Goal: Information Seeking & Learning: Learn about a topic

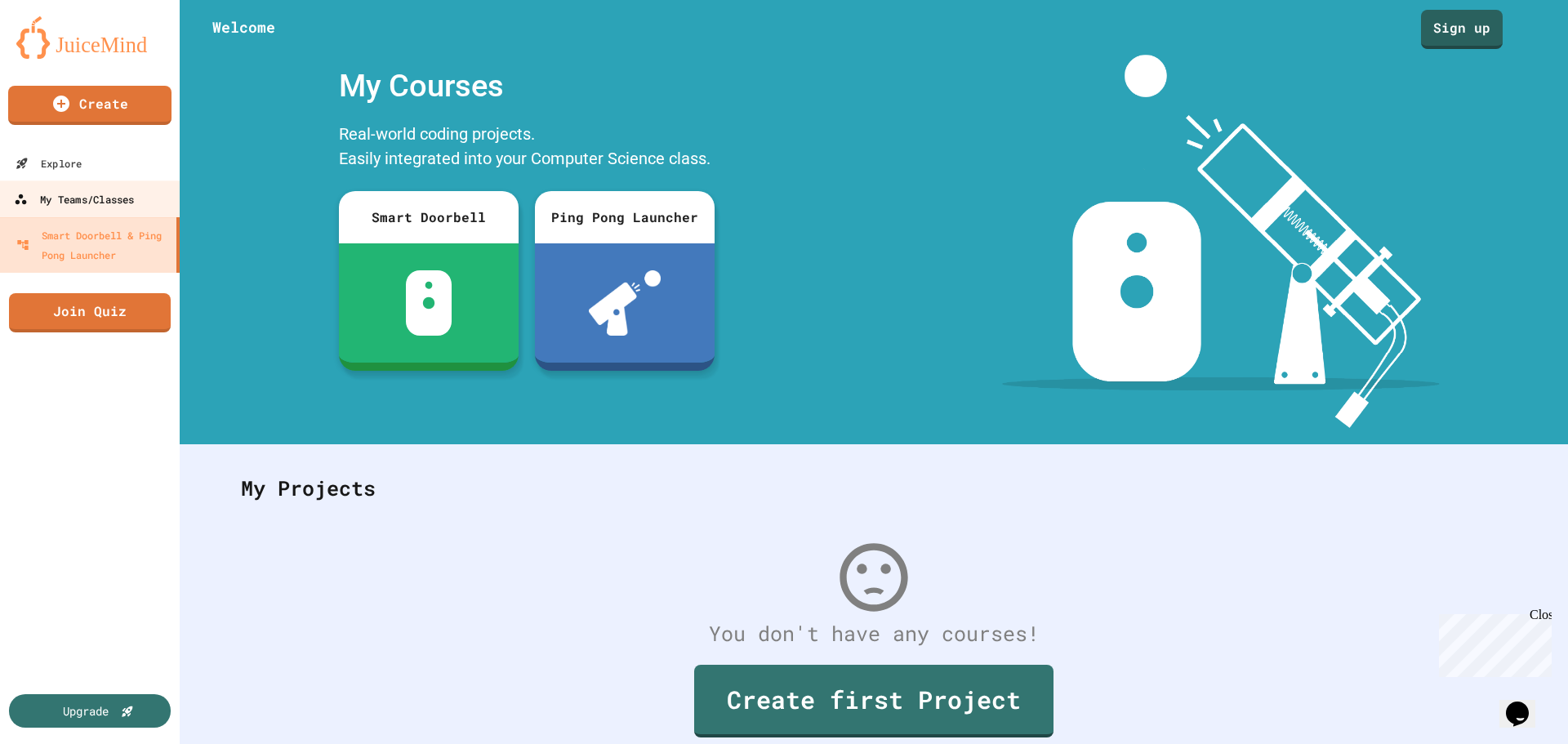
drag, startPoint x: 79, startPoint y: 195, endPoint x: 87, endPoint y: 193, distance: 8.2
click at [79, 195] on div "My Teams/Classes" at bounding box center [74, 199] width 120 height 21
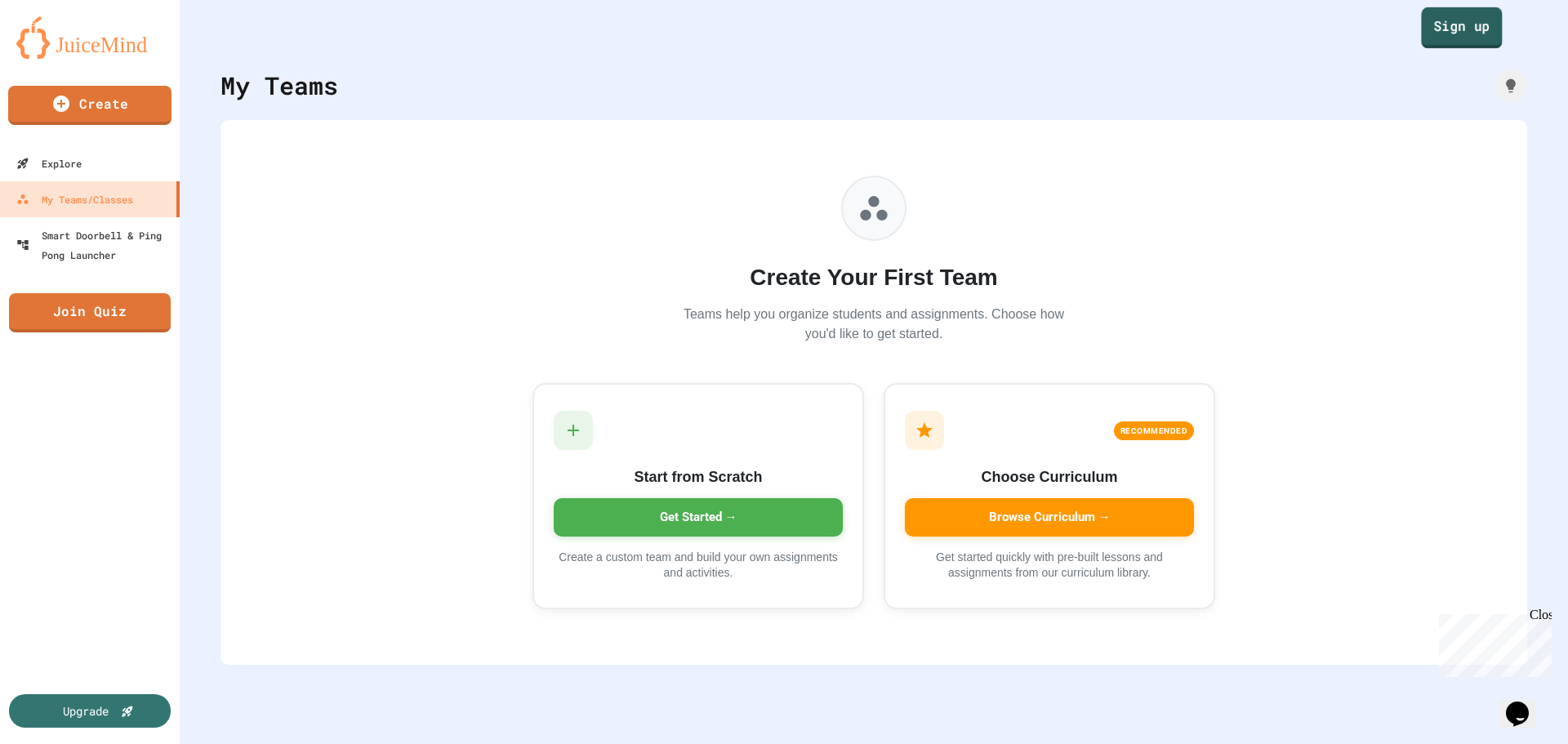
click at [1453, 20] on link "Sign up" at bounding box center [1461, 27] width 81 height 41
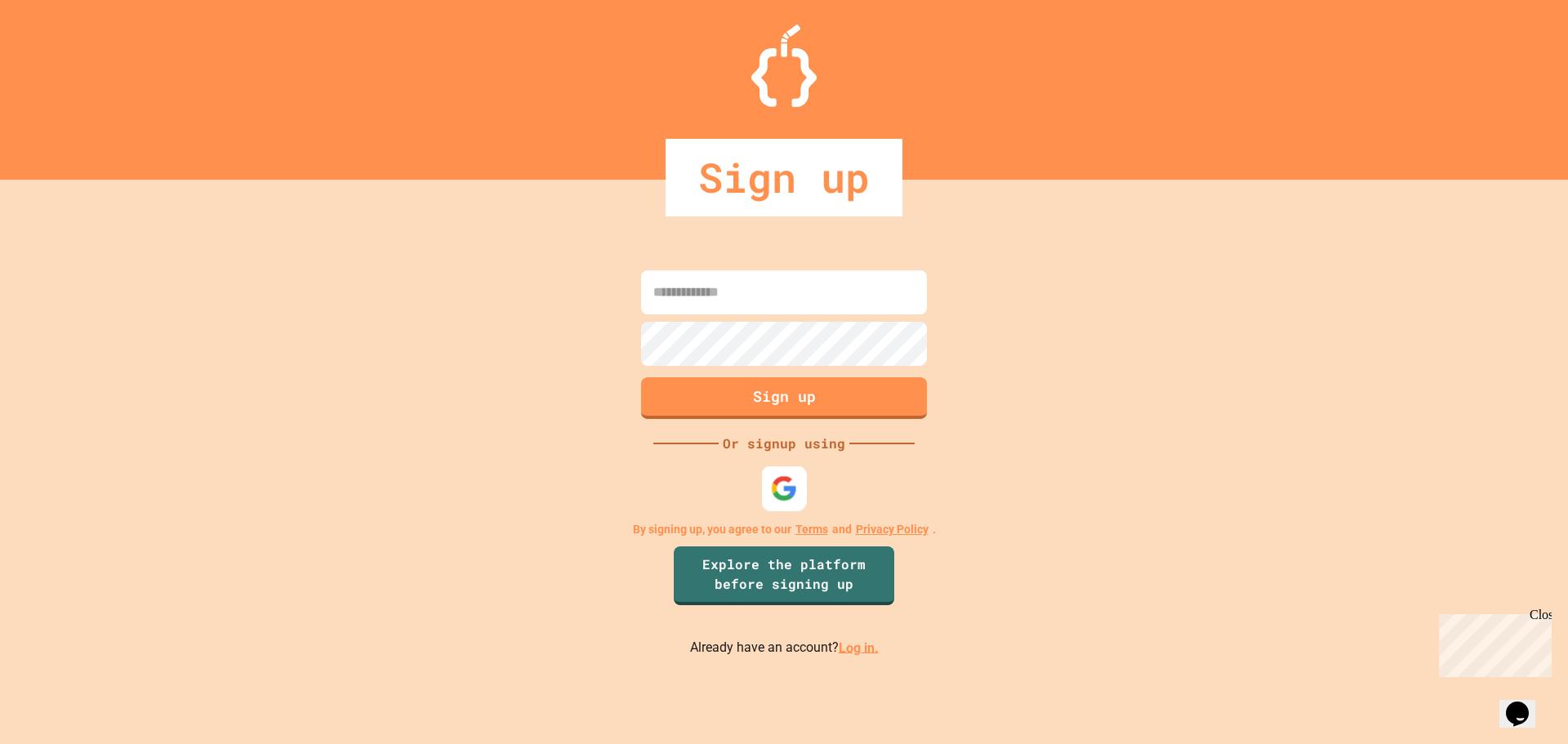
click at [775, 473] on div at bounding box center [784, 488] width 45 height 45
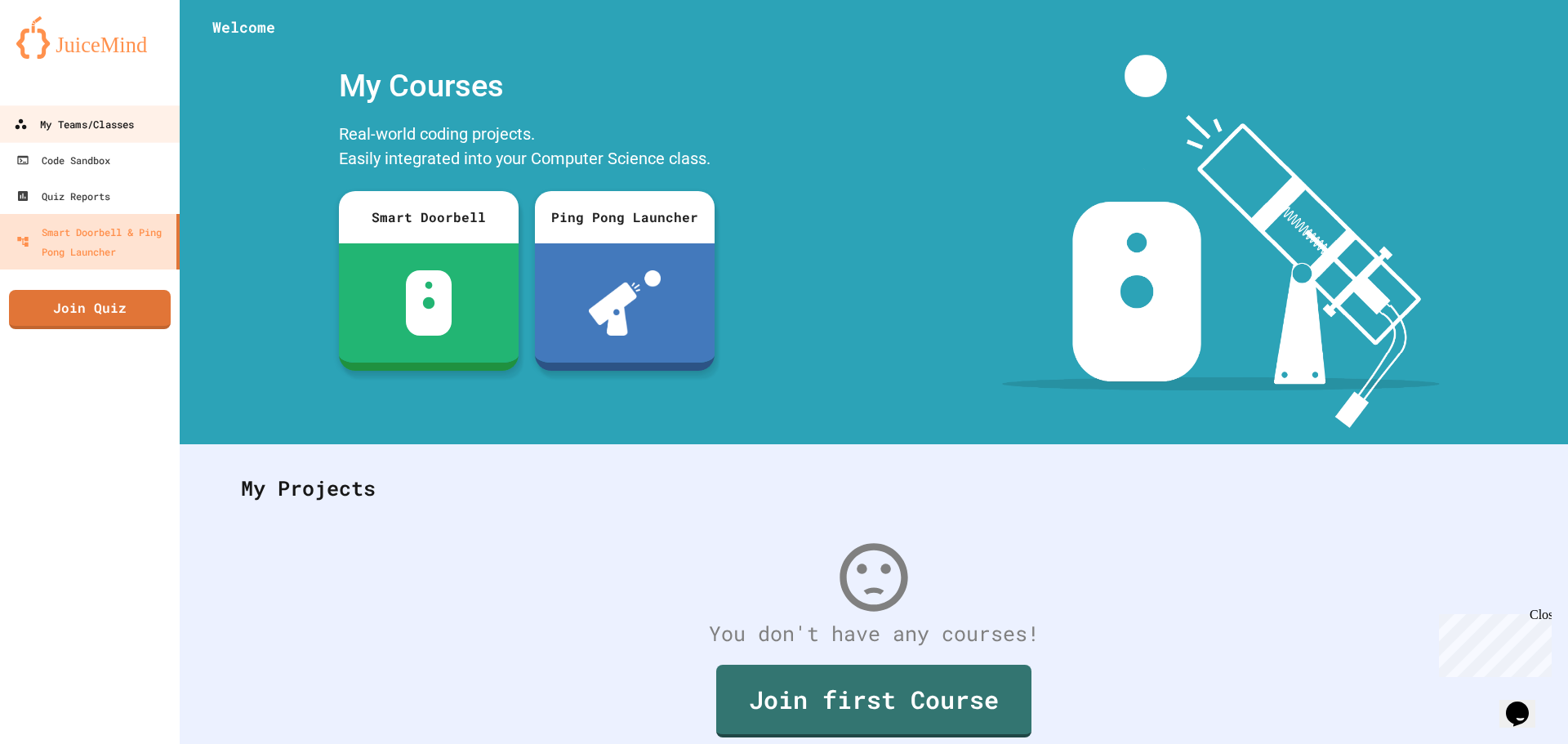
click at [91, 118] on div "My Teams/Classes" at bounding box center [74, 124] width 120 height 21
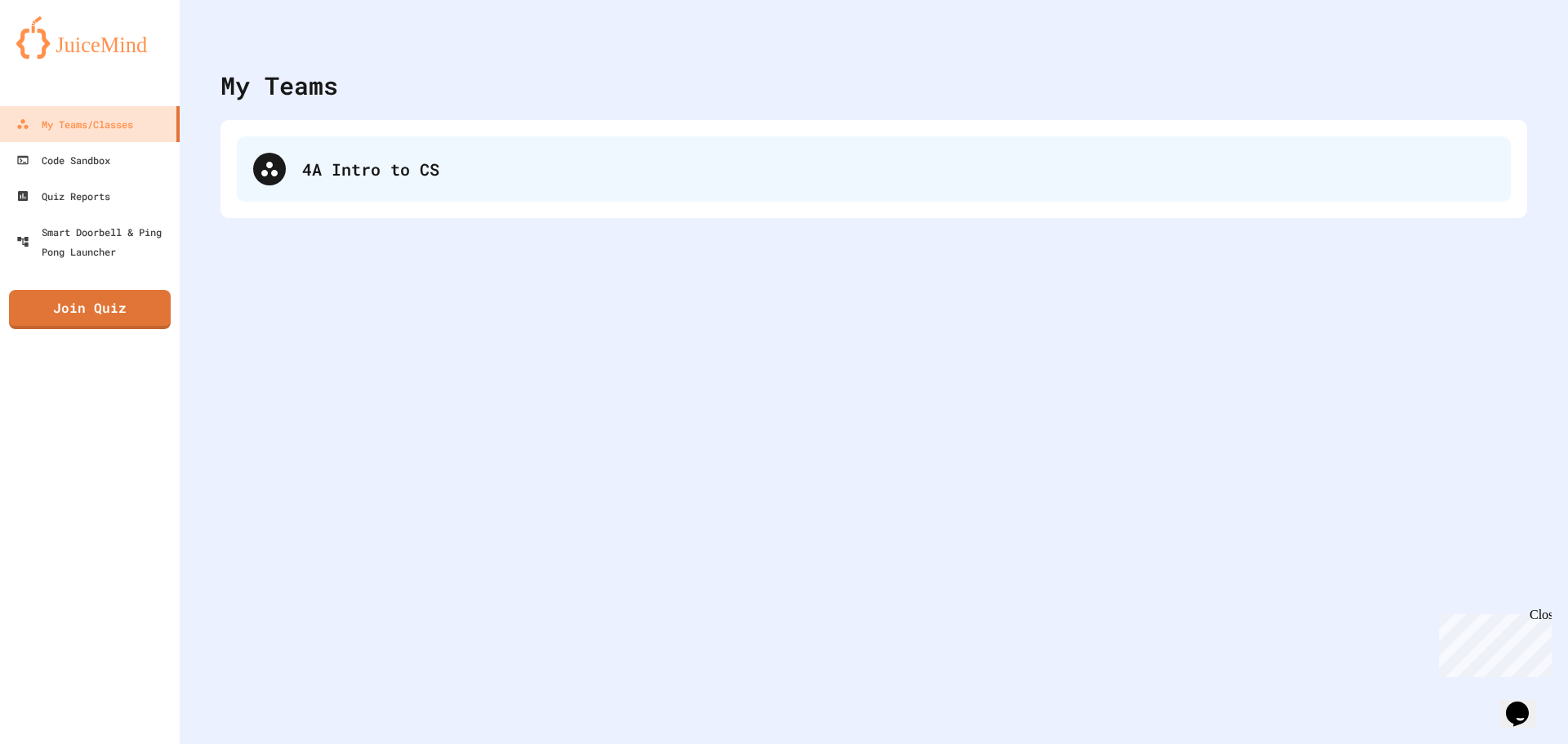
drag, startPoint x: 252, startPoint y: 165, endPoint x: 285, endPoint y: 174, distance: 34.2
click at [261, 169] on div "4A Intro to CS" at bounding box center [874, 169] width 1274 height 65
click at [393, 164] on div "4A Intro to CS" at bounding box center [874, 169] width 1274 height 65
click at [355, 171] on div "4A Intro to CS" at bounding box center [898, 169] width 1192 height 25
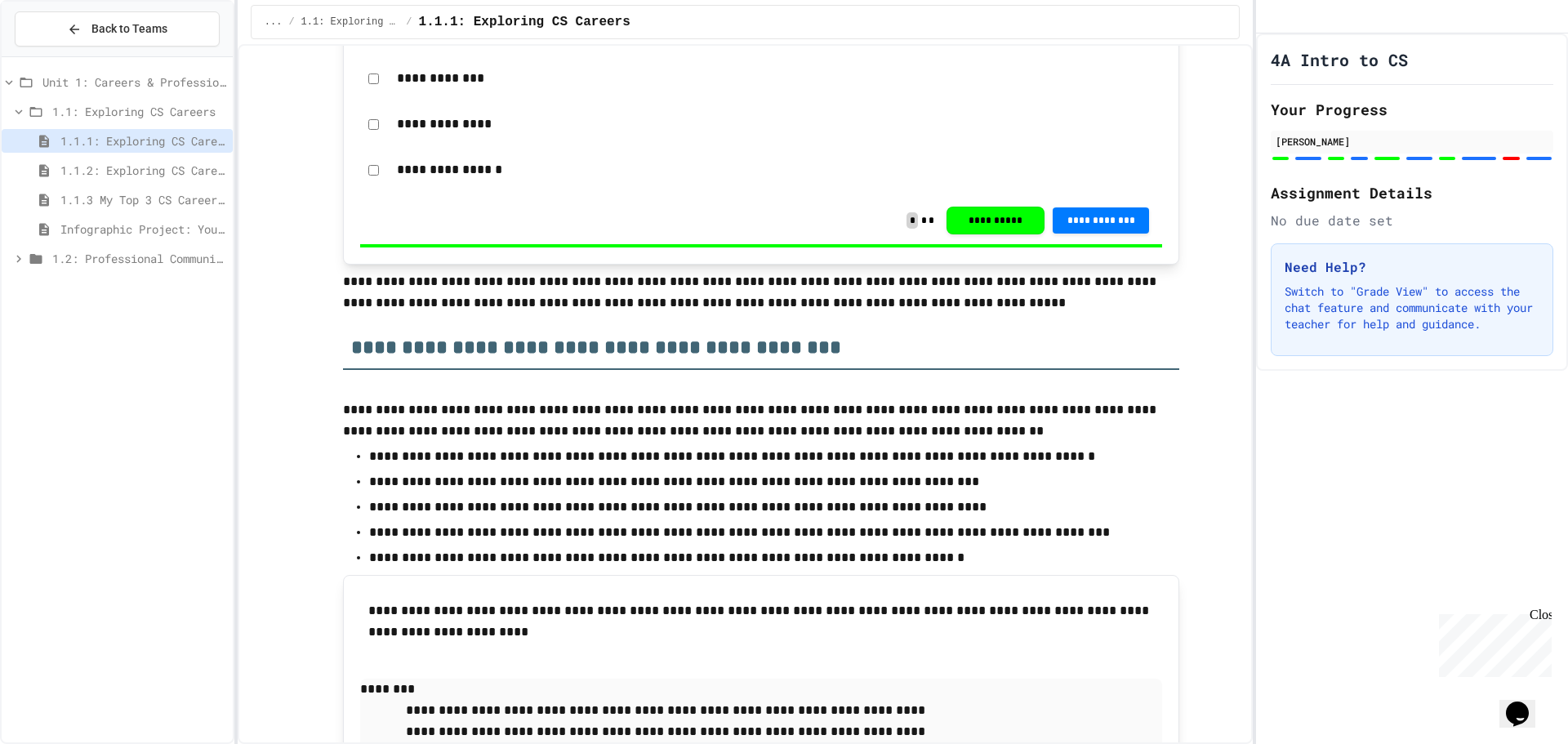
scroll to position [327, 0]
click at [141, 261] on span "1.2: Professional Communication" at bounding box center [139, 258] width 174 height 17
click at [156, 217] on div "Infographic Project: Your favorite CS" at bounding box center [117, 229] width 231 height 24
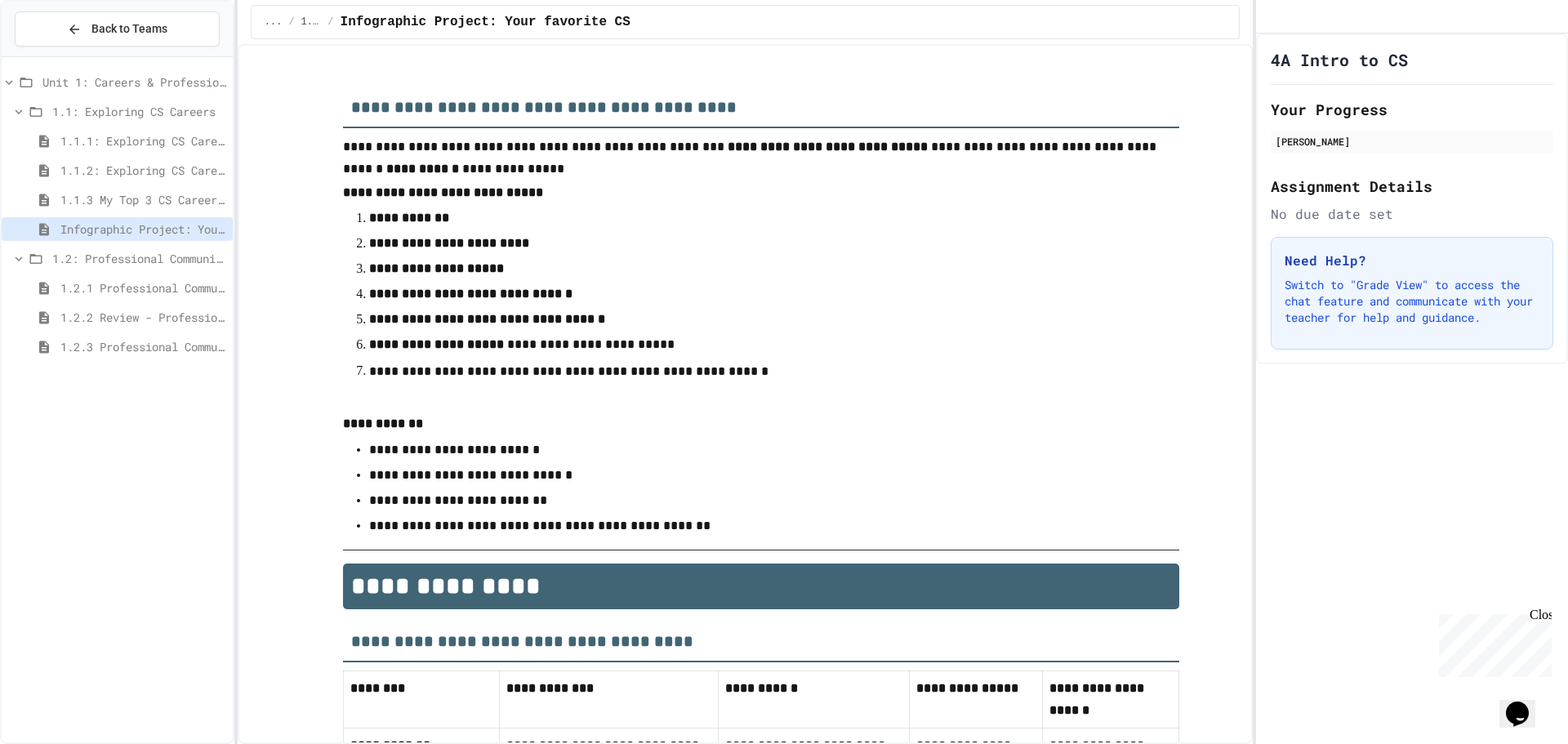
click at [167, 287] on span "1.2.1 Professional Communication" at bounding box center [143, 288] width 166 height 17
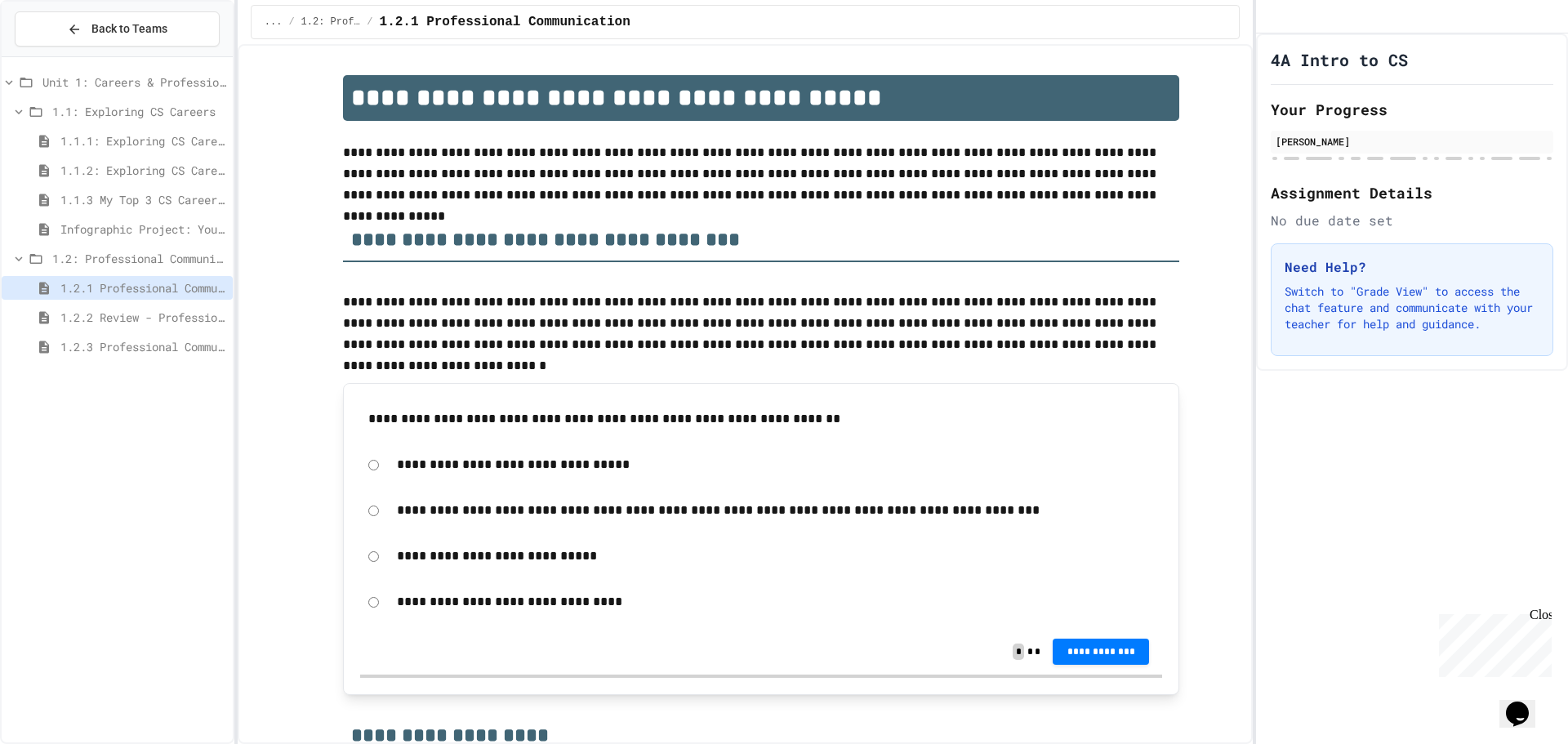
click at [199, 232] on span "Infographic Project: Your favorite CS" at bounding box center [143, 229] width 166 height 17
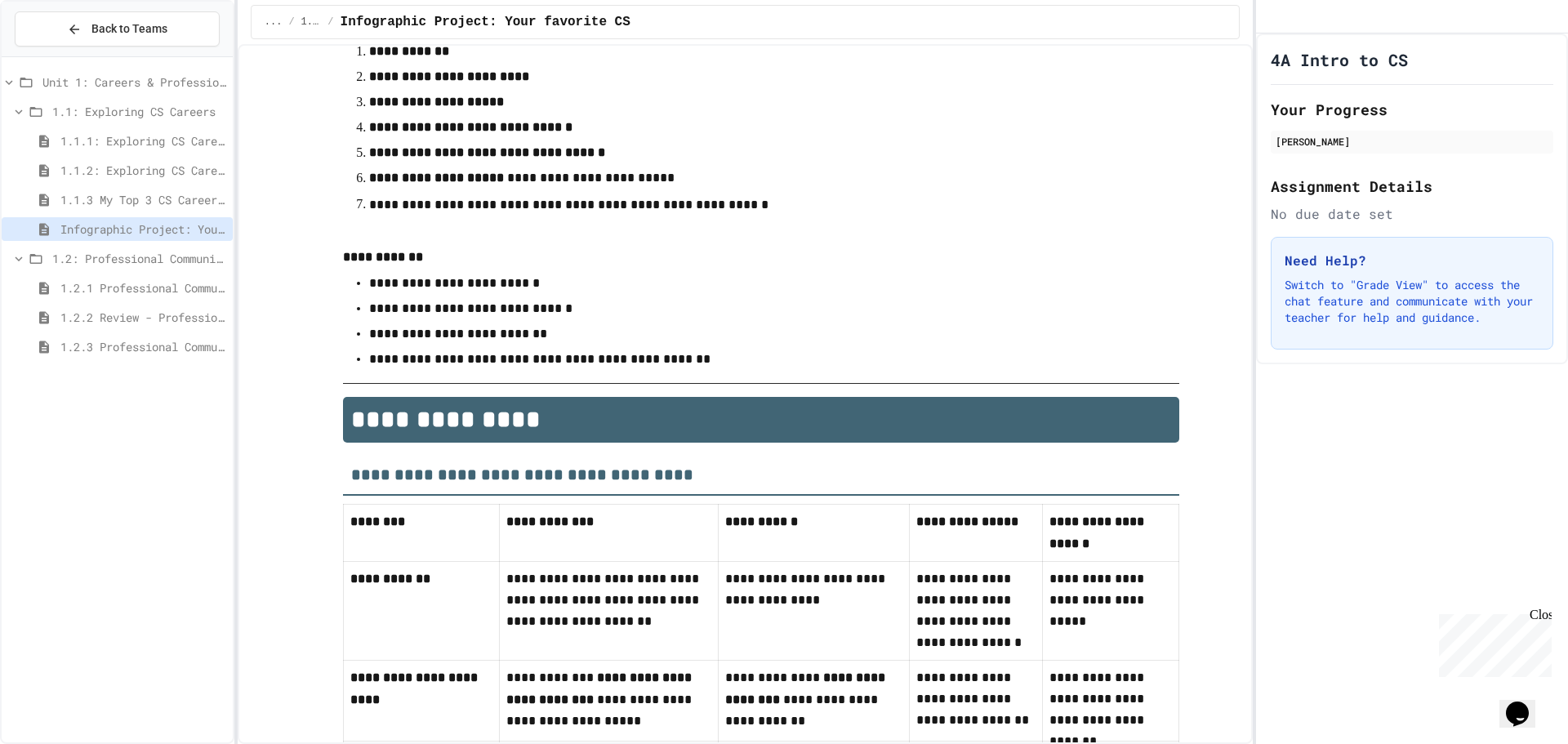
scroll to position [164, 0]
